Goal: Task Accomplishment & Management: Use online tool/utility

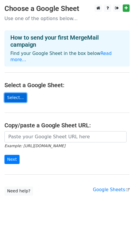
click at [14, 93] on link "Select..." at bounding box center [15, 97] width 22 height 9
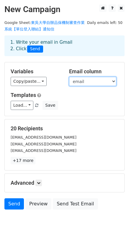
click at [99, 81] on select "email name position title department link email" at bounding box center [92, 81] width 47 height 9
select select "email"
click at [69, 77] on select "email name position title department link email" at bounding box center [92, 81] width 47 height 9
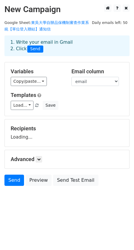
click at [86, 97] on h5 "Templates" at bounding box center [67, 95] width 113 height 7
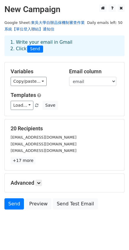
click at [62, 23] on link "東吳大學自辦品保機制審查作業系統【單位登入聯結】通知信" at bounding box center [44, 25] width 81 height 11
click at [54, 9] on h2 "New Campaign" at bounding box center [64, 9] width 121 height 10
click at [27, 9] on h2 "New Campaign" at bounding box center [64, 9] width 121 height 10
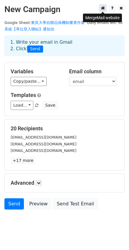
click at [104, 9] on icon at bounding box center [103, 8] width 4 height 4
click at [86, 31] on main "New Campaign Daily emails left: 50 Google Sheet: 東吳大學自辦品保機制審查作業系統【單位登入聯結】通知信 1.…" at bounding box center [64, 108] width 129 height 208
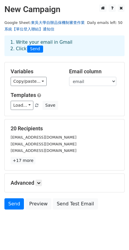
click at [51, 21] on link "東吳大學自辦品保機制審查作業系統【單位登入聯結】通知信" at bounding box center [44, 25] width 81 height 11
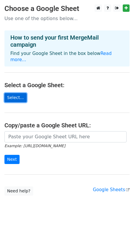
click at [10, 93] on link "Select..." at bounding box center [15, 97] width 22 height 9
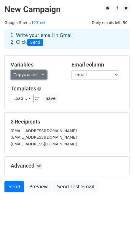
click at [41, 76] on link "Copy/paste..." at bounding box center [29, 74] width 36 height 9
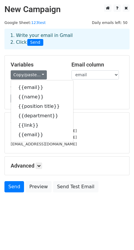
click at [97, 99] on div "Load... No templates saved Save" at bounding box center [66, 98] width 121 height 9
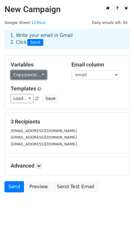
click at [39, 76] on link "Copy/paste..." at bounding box center [29, 74] width 36 height 9
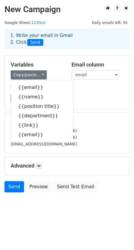
click at [105, 136] on div "[EMAIL_ADDRESS][DOMAIN_NAME]" at bounding box center [66, 137] width 121 height 7
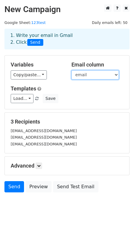
click at [97, 73] on select "email name position title department link email" at bounding box center [94, 74] width 47 height 9
select select "email"
click at [71, 70] on select "email name position title department link email" at bounding box center [94, 74] width 47 height 9
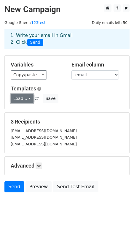
click at [21, 101] on link "Load..." at bounding box center [22, 98] width 23 height 9
click at [86, 100] on div "Load... No templates saved Save" at bounding box center [66, 98] width 121 height 9
click at [92, 94] on div "Load... No templates saved Save" at bounding box center [66, 98] width 121 height 9
click at [38, 168] on link at bounding box center [39, 166] width 7 height 7
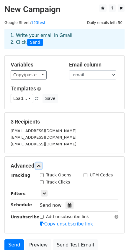
scroll to position [30, 0]
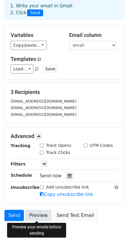
click at [37, 217] on link "Preview" at bounding box center [38, 215] width 26 height 11
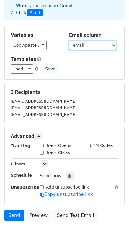
click at [93, 46] on select "email name position title department link email" at bounding box center [92, 45] width 47 height 9
click at [69, 41] on select "email name position title department link email" at bounding box center [92, 45] width 47 height 9
click at [83, 78] on div "Variables Copy/paste... {{email}} {{name}} {{position title}} {{department}} {{…" at bounding box center [65, 53] width 120 height 54
click at [96, 73] on div "Load... No templates saved Save" at bounding box center [64, 69] width 117 height 9
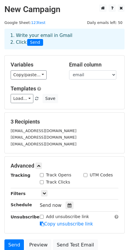
click at [80, 100] on div "Load... No templates saved Save" at bounding box center [64, 98] width 117 height 9
click at [42, 134] on div "[EMAIL_ADDRESS][DOMAIN_NAME]" at bounding box center [64, 131] width 117 height 7
click at [55, 36] on div "1. Write your email in Gmail 2. Click Send" at bounding box center [65, 39] width 118 height 14
drag, startPoint x: 17, startPoint y: 36, endPoint x: 76, endPoint y: 38, distance: 58.4
click at [76, 38] on div "1. Write your email in Gmail 2. Click Send" at bounding box center [65, 39] width 118 height 14
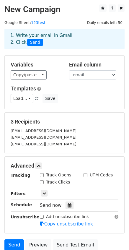
click at [49, 62] on h5 "Variables" at bounding box center [36, 65] width 50 height 7
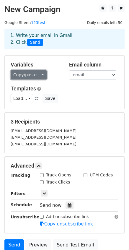
click at [33, 76] on link "Copy/paste..." at bounding box center [29, 74] width 36 height 9
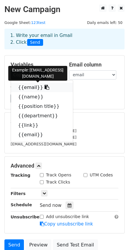
click at [24, 86] on link "{{email}}" at bounding box center [42, 87] width 62 height 9
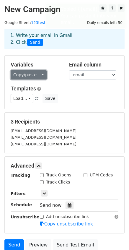
click at [41, 75] on link "Copy/paste..." at bounding box center [29, 74] width 36 height 9
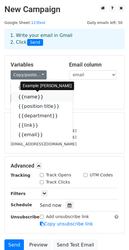
click at [31, 98] on link "{{name}}" at bounding box center [42, 96] width 62 height 9
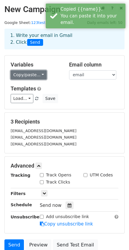
click at [41, 75] on link "Copy/paste..." at bounding box center [29, 74] width 36 height 9
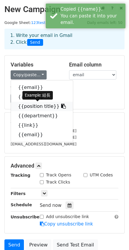
click at [32, 106] on link "{{position title}}" at bounding box center [42, 106] width 62 height 9
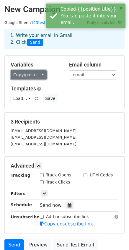
click at [42, 76] on link "Copy/paste..." at bounding box center [29, 74] width 36 height 9
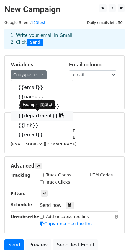
click at [32, 117] on link "{{department}}" at bounding box center [42, 115] width 62 height 9
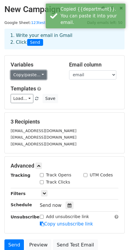
click at [43, 73] on link "Copy/paste..." at bounding box center [29, 74] width 36 height 9
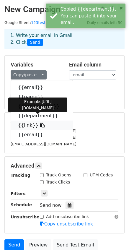
click at [28, 126] on link "{{link}}" at bounding box center [42, 125] width 62 height 9
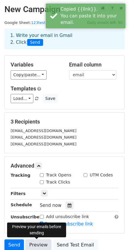
click at [38, 247] on link "Preview" at bounding box center [38, 245] width 26 height 11
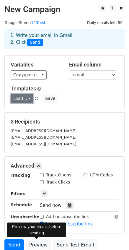
click at [27, 98] on link "Load..." at bounding box center [22, 98] width 23 height 9
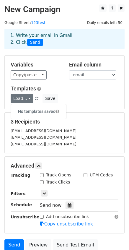
click at [70, 88] on h5 "Templates" at bounding box center [65, 89] width 108 height 7
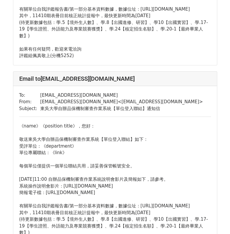
scroll to position [385, 0]
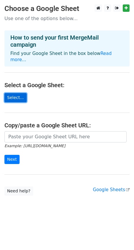
click at [18, 93] on link "Select..." at bounding box center [15, 97] width 22 height 9
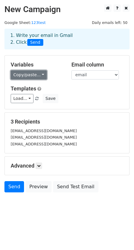
click at [41, 74] on link "Copy/paste..." at bounding box center [29, 74] width 36 height 9
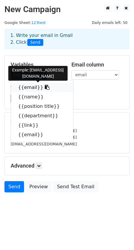
click at [45, 86] on icon at bounding box center [47, 87] width 5 height 5
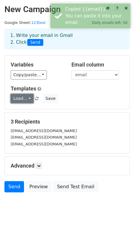
click at [20, 98] on link "Load..." at bounding box center [22, 98] width 23 height 9
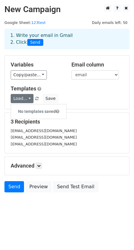
click at [34, 96] on span "Load... No templates saved" at bounding box center [25, 98] width 29 height 5
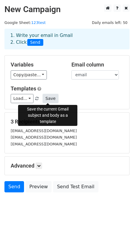
click at [45, 99] on button "Save" at bounding box center [50, 98] width 15 height 9
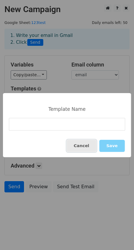
click at [81, 148] on button "Cancel" at bounding box center [82, 146] width 30 height 12
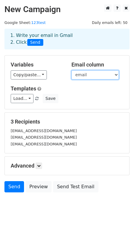
click at [91, 77] on select "email name position title department link email" at bounding box center [94, 74] width 47 height 9
select select "email"
click at [71, 70] on select "email name position title department link email" at bounding box center [94, 74] width 47 height 9
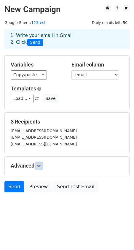
click at [38, 168] on icon at bounding box center [39, 166] width 4 height 4
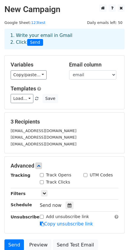
click at [42, 175] on input "Track Opens" at bounding box center [42, 176] width 4 height 4
checkbox input "true"
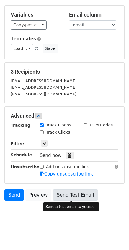
scroll to position [51, 0]
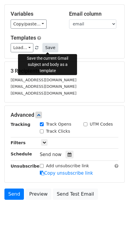
click at [47, 48] on button "Save" at bounding box center [50, 47] width 15 height 9
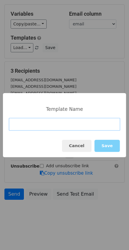
click at [29, 126] on input at bounding box center [65, 124] width 112 height 13
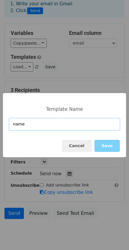
scroll to position [21, 0]
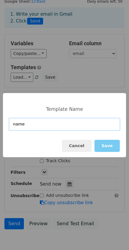
type input "name"
click at [111, 149] on button "Save" at bounding box center [107, 146] width 25 height 12
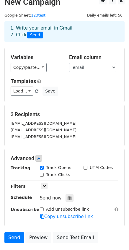
scroll to position [0, 0]
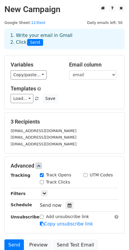
click at [82, 10] on h2 "New Campaign" at bounding box center [64, 9] width 121 height 10
drag, startPoint x: 13, startPoint y: 8, endPoint x: 99, endPoint y: 11, distance: 86.8
click at [99, 11] on main "New Campaign Daily emails left: 50 Google Sheet: 123test 1. Write your email in…" at bounding box center [64, 129] width 129 height 250
click at [57, 11] on h2 "New Campaign" at bounding box center [64, 9] width 121 height 10
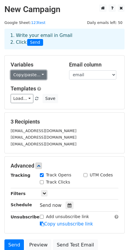
click at [34, 76] on link "Copy/paste..." at bounding box center [29, 74] width 36 height 9
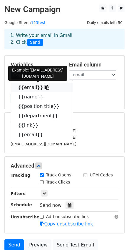
click at [23, 86] on link "{{email}}" at bounding box center [42, 87] width 62 height 9
click at [23, 86] on link "Templates" at bounding box center [23, 89] width 25 height 6
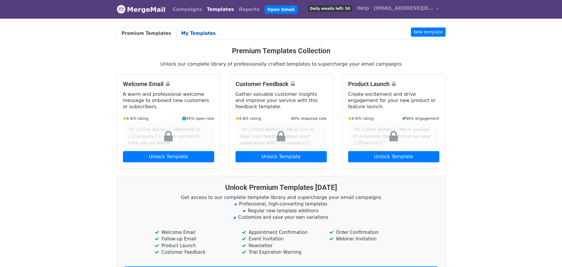
click at [182, 32] on link "My Templates" at bounding box center [198, 34] width 44 height 12
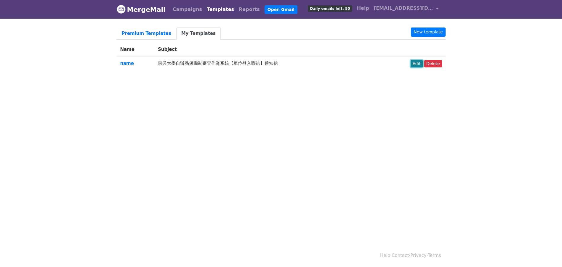
click at [420, 62] on link "Edit" at bounding box center [416, 63] width 12 height 7
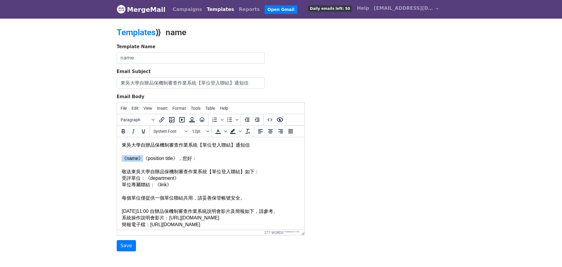
drag, startPoint x: 122, startPoint y: 158, endPoint x: 140, endPoint y: 157, distance: 18.7
click at [140, 157] on body "東吳大學自辦品保機制審查作業系統【單位登入聯結】通知信 《name》《position title》，您好： 敬送東吳大學自辦品保機制審查作業系統【單位登入聯…" at bounding box center [210, 218] width 178 height 152
click at [265, 8] on link "Open Gmail" at bounding box center [280, 9] width 33 height 9
click at [295, 78] on div "Email Subject 東吳大學自辦品保機制審查作業系統【單位登入聯結】通知[PERSON_NAME]" at bounding box center [211, 78] width 188 height 20
click at [160, 61] on input "name" at bounding box center [191, 57] width 148 height 11
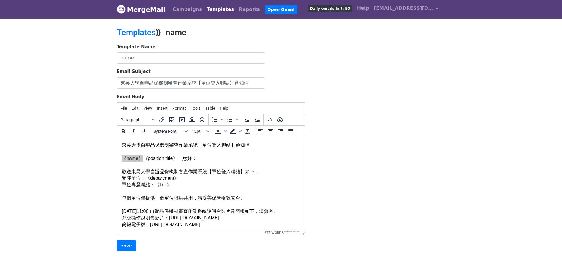
click at [355, 135] on div "Template Name name Email Subject 東吳大學自辦品保機制審查作業系統【單位登入聯結】通知信 Email Body File Ed…" at bounding box center [281, 148] width 338 height 208
click at [122, 97] on label "Email Body" at bounding box center [131, 97] width 28 height 7
click at [0, 0] on textarea "Email Body" at bounding box center [0, 0] width 0 height 0
click at [132, 108] on span "Edit" at bounding box center [134, 108] width 7 height 5
click at [361, 97] on div "Template Name name Email Subject 東吳大學自辦品保機制審查作業系統【單位登入聯結】通知信 Email Body File Ed…" at bounding box center [281, 148] width 338 height 208
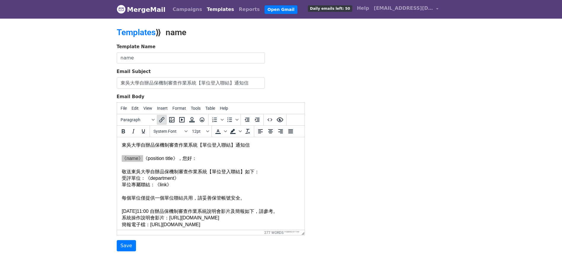
click at [163, 119] on icon "Insert/edit link" at bounding box center [161, 119] width 7 height 7
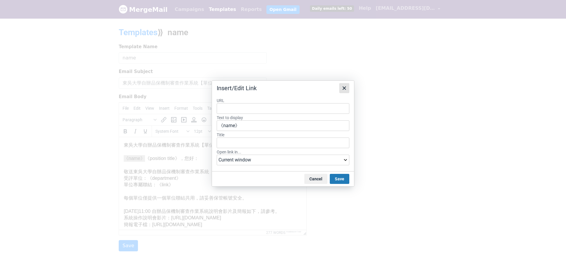
click at [346, 88] on icon "Close" at bounding box center [344, 88] width 7 height 7
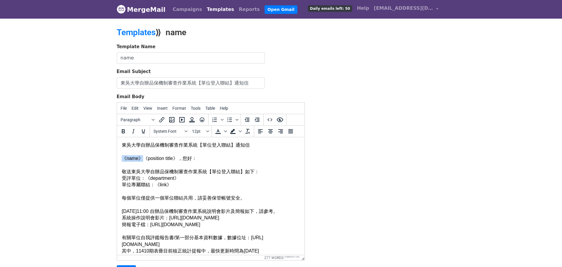
drag, startPoint x: 303, startPoint y: 234, endPoint x: 318, endPoint y: 260, distance: 29.6
click at [417, 70] on div "Template Name name Email Subject 東吳大學自辦品保機制審查作業系統【單位登入聯結】通知信 Email Body File Ed…" at bounding box center [281, 161] width 338 height 234
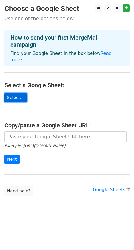
click at [12, 93] on link "Select..." at bounding box center [15, 97] width 22 height 9
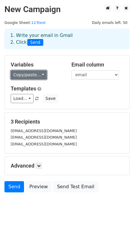
click at [36, 74] on link "Copy/paste..." at bounding box center [29, 74] width 36 height 9
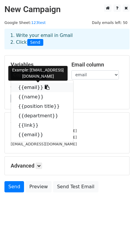
click at [25, 85] on link "{{email}}" at bounding box center [42, 87] width 62 height 9
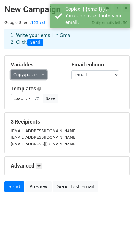
click at [40, 76] on link "Copy/paste..." at bounding box center [29, 74] width 36 height 9
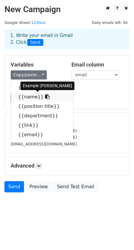
click at [31, 99] on link "{{name}}" at bounding box center [42, 96] width 62 height 9
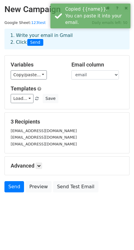
click at [74, 103] on div "Load... name Save" at bounding box center [66, 98] width 121 height 9
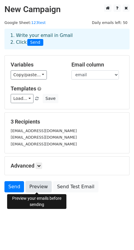
click at [40, 188] on link "Preview" at bounding box center [38, 186] width 26 height 11
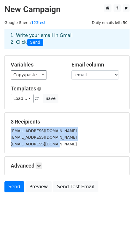
drag, startPoint x: 10, startPoint y: 131, endPoint x: 67, endPoint y: 143, distance: 58.1
click at [62, 147] on div "yiching0701@scu.edu.tw peichen@scu.edu.tw misiacheng@scu.edu.tw" at bounding box center [66, 138] width 121 height 20
click at [90, 141] on div "misiacheng@scu.edu.tw" at bounding box center [66, 144] width 121 height 7
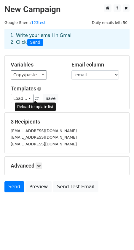
click at [35, 97] on span at bounding box center [36, 99] width 3 height 4
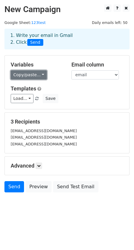
click at [30, 76] on link "Copy/paste..." at bounding box center [29, 74] width 36 height 9
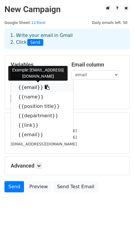
click at [45, 87] on icon at bounding box center [47, 87] width 5 height 5
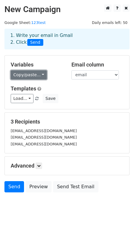
click at [41, 77] on link "Copy/paste..." at bounding box center [29, 74] width 36 height 9
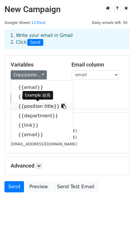
click at [61, 107] on icon at bounding box center [63, 106] width 5 height 5
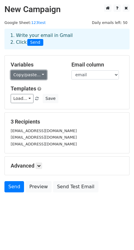
click at [42, 74] on link "Copy/paste..." at bounding box center [29, 74] width 36 height 9
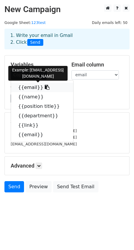
click at [45, 88] on icon at bounding box center [47, 87] width 5 height 5
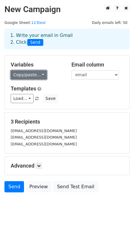
click at [41, 76] on link "Copy/paste..." at bounding box center [29, 74] width 36 height 9
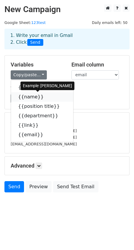
click at [45, 96] on icon at bounding box center [47, 96] width 5 height 5
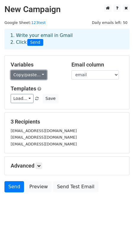
click at [41, 75] on link "Copy/paste..." at bounding box center [29, 74] width 36 height 9
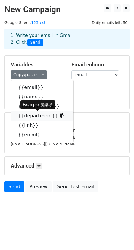
click at [60, 115] on icon at bounding box center [62, 115] width 5 height 5
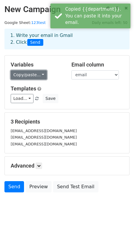
click at [41, 75] on link "Copy/paste..." at bounding box center [29, 74] width 36 height 9
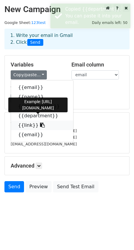
click at [40, 125] on icon at bounding box center [42, 125] width 5 height 5
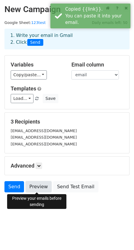
click at [36, 189] on link "Preview" at bounding box center [38, 186] width 26 height 11
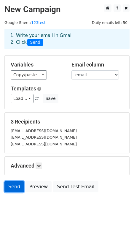
click at [15, 186] on link "Send" at bounding box center [14, 186] width 20 height 11
click at [36, 22] on link "123test" at bounding box center [38, 22] width 15 height 4
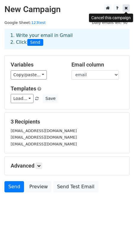
click at [127, 7] on icon at bounding box center [125, 8] width 3 height 4
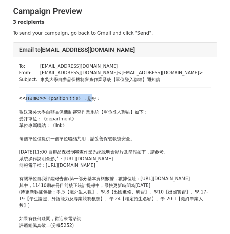
drag, startPoint x: 26, startPoint y: 98, endPoint x: 81, endPoint y: 100, distance: 54.5
click at [80, 100] on div "<<name>> 《position title》，您好： 敬送東吳大學自辦品保機制審查作業系統【單位登入聯結】如下： 受評單位：《department》 單…" at bounding box center [115, 161] width 192 height 135
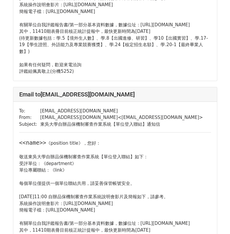
scroll to position [355, 0]
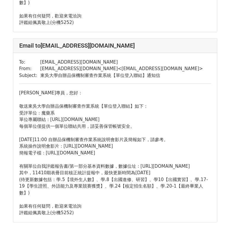
scroll to position [407, 0]
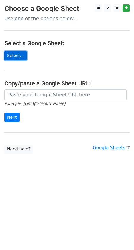
click at [14, 56] on link "Select..." at bounding box center [15, 55] width 22 height 9
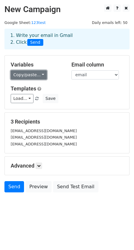
click at [41, 75] on link "Copy/paste..." at bounding box center [29, 74] width 36 height 9
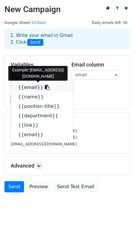
click at [45, 87] on icon at bounding box center [47, 87] width 5 height 5
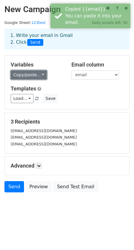
click at [43, 77] on link "Copy/paste..." at bounding box center [29, 74] width 36 height 9
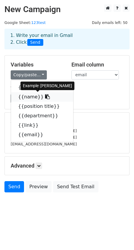
click at [45, 96] on icon at bounding box center [47, 96] width 5 height 5
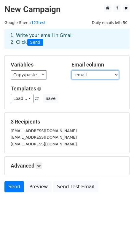
click at [89, 74] on select "email name position title department link email" at bounding box center [94, 74] width 47 height 9
select select "email"
click at [71, 70] on select "email name position title department link email" at bounding box center [94, 74] width 47 height 9
click at [83, 91] on h5 "Templates" at bounding box center [67, 89] width 113 height 7
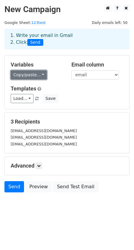
click at [41, 76] on link "Copy/paste..." at bounding box center [29, 74] width 36 height 9
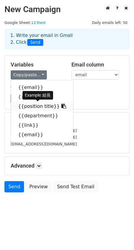
click at [61, 106] on icon at bounding box center [63, 106] width 5 height 5
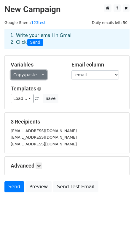
click at [41, 76] on link "Copy/paste..." at bounding box center [29, 74] width 36 height 9
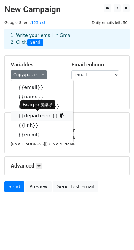
click at [60, 115] on icon at bounding box center [62, 115] width 5 height 5
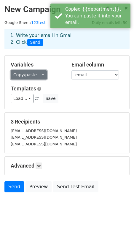
click at [41, 78] on link "Copy/paste..." at bounding box center [29, 74] width 36 height 9
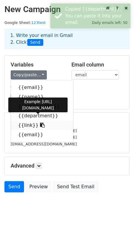
click at [40, 126] on icon at bounding box center [42, 125] width 5 height 5
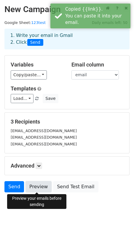
click at [36, 187] on link "Preview" at bounding box center [38, 186] width 26 height 11
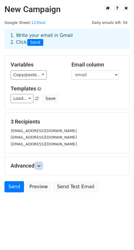
click at [41, 166] on icon at bounding box center [39, 166] width 4 height 4
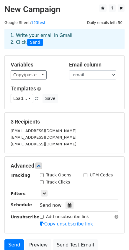
click at [41, 175] on input "Track Opens" at bounding box center [42, 176] width 4 height 4
checkbox input "true"
click at [37, 42] on span "Send" at bounding box center [35, 42] width 16 height 7
click at [99, 40] on div "1. Write your email in Gmail 2. Click Send" at bounding box center [65, 39] width 118 height 14
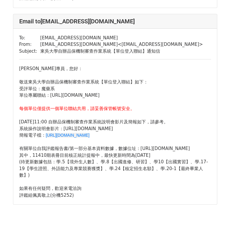
scroll to position [427, 0]
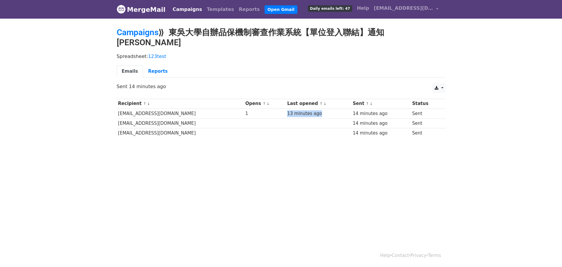
drag, startPoint x: 266, startPoint y: 103, endPoint x: 319, endPoint y: 103, distance: 52.7
click at [319, 109] on tr "[EMAIL_ADDRESS][DOMAIN_NAME] 1 13 minutes ago 14 minutes ago Sent" at bounding box center [281, 114] width 329 height 10
click at [328, 147] on body "MergeMail Campaigns Templates Reports Open Gmail Daily emails left: 47 Help [EM…" at bounding box center [281, 83] width 562 height 166
click at [145, 65] on link "Reports" at bounding box center [158, 71] width 30 height 12
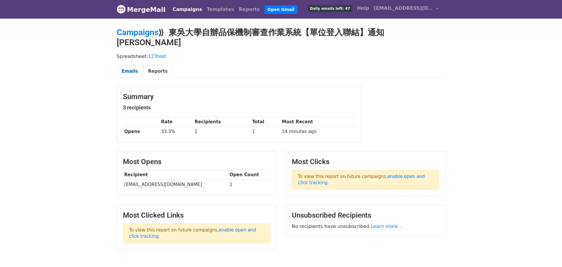
click at [130, 65] on link "Emails" at bounding box center [130, 71] width 26 height 12
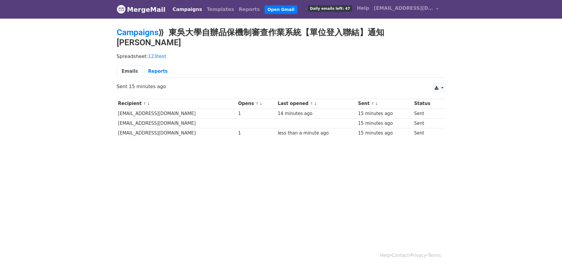
click at [474, 140] on body "MergeMail Campaigns Templates Reports Open Gmail Daily emails left: 47 Help are…" at bounding box center [281, 83] width 562 height 166
click at [356, 128] on td "15 minutes ago" at bounding box center [384, 133] width 56 height 10
click at [256, 166] on html "MergeMail Campaigns Templates Reports Open Gmail Daily emails left: 47 Help are…" at bounding box center [281, 133] width 562 height 267
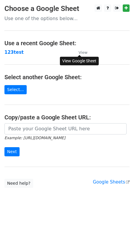
click at [83, 54] on small "View" at bounding box center [82, 52] width 9 height 4
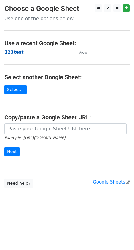
click at [12, 53] on strong "123test" at bounding box center [13, 52] width 19 height 5
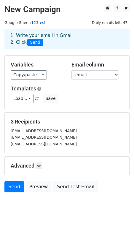
click at [37, 22] on link "123test" at bounding box center [38, 22] width 15 height 4
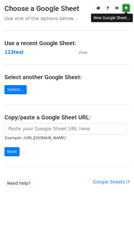
click at [125, 7] on icon at bounding box center [125, 8] width 3 height 4
click at [28, 18] on p "Use one of the options below..." at bounding box center [66, 18] width 125 height 6
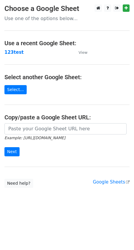
click at [59, 20] on p "Use one of the options below..." at bounding box center [66, 18] width 125 height 6
click at [77, 17] on p "Use one of the options below..." at bounding box center [66, 18] width 125 height 6
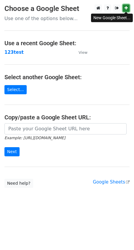
click at [127, 7] on icon at bounding box center [125, 8] width 3 height 4
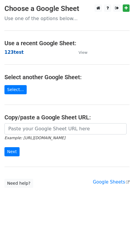
click at [13, 52] on strong "123test" at bounding box center [13, 52] width 19 height 5
click at [15, 90] on link "Select..." at bounding box center [15, 89] width 22 height 9
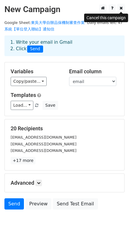
drag, startPoint x: 120, startPoint y: 7, endPoint x: 105, endPoint y: 27, distance: 25.2
click at [120, 7] on icon at bounding box center [121, 8] width 3 height 4
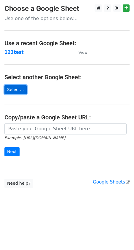
click at [16, 90] on link "Select..." at bounding box center [15, 89] width 22 height 9
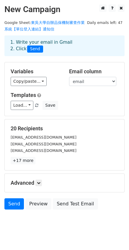
drag, startPoint x: 25, startPoint y: 238, endPoint x: 7, endPoint y: 238, distance: 18.1
click at [25, 238] on html "New Campaign Daily emails left: 47 Google Sheet: 東吳大學自辦品保機制審查作業系統【單位登入連結】通知信 1.…" at bounding box center [64, 130] width 129 height 260
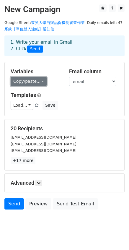
click at [41, 83] on link "Copy/paste..." at bounding box center [29, 81] width 36 height 9
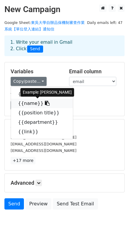
click at [45, 104] on icon at bounding box center [47, 103] width 5 height 5
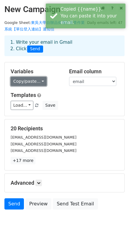
click at [43, 83] on link "Copy/paste..." at bounding box center [29, 81] width 36 height 9
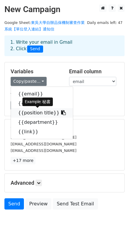
click at [61, 112] on icon at bounding box center [63, 112] width 5 height 5
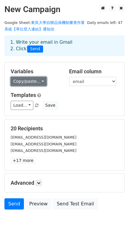
click at [42, 82] on link "Copy/paste..." at bounding box center [29, 81] width 36 height 9
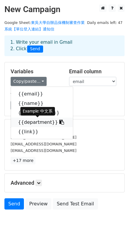
click at [60, 123] on icon at bounding box center [62, 122] width 5 height 5
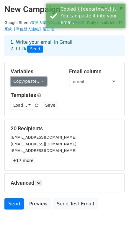
click at [42, 82] on link "Copy/paste..." at bounding box center [29, 81] width 36 height 9
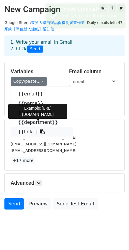
click at [40, 133] on icon at bounding box center [42, 131] width 5 height 5
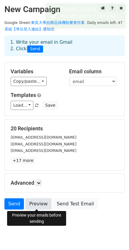
click at [37, 205] on link "Preview" at bounding box center [38, 204] width 26 height 11
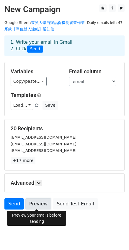
click at [42, 204] on link "Preview" at bounding box center [38, 204] width 26 height 11
click at [37, 203] on link "Preview" at bounding box center [38, 204] width 26 height 11
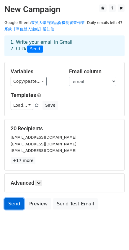
click at [14, 204] on link "Send" at bounding box center [14, 204] width 20 height 11
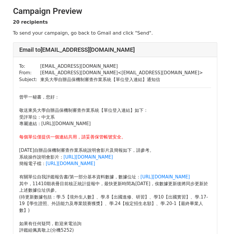
scroll to position [30, 0]
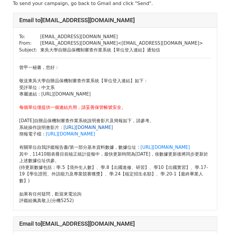
click at [98, 127] on link "[URL][DOMAIN_NAME]" at bounding box center [88, 127] width 49 height 5
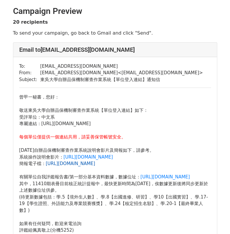
click at [65, 165] on link "[URL][DOMAIN_NAME]" at bounding box center [70, 163] width 49 height 5
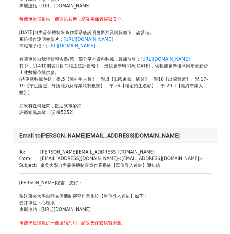
scroll to position [3796, 0]
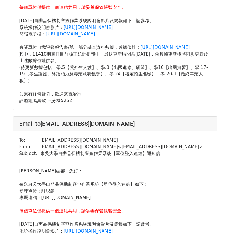
click at [62, 234] on link "https://reurl.cc/gYbmx4" at bounding box center [70, 237] width 49 height 5
